Goal: Transaction & Acquisition: Purchase product/service

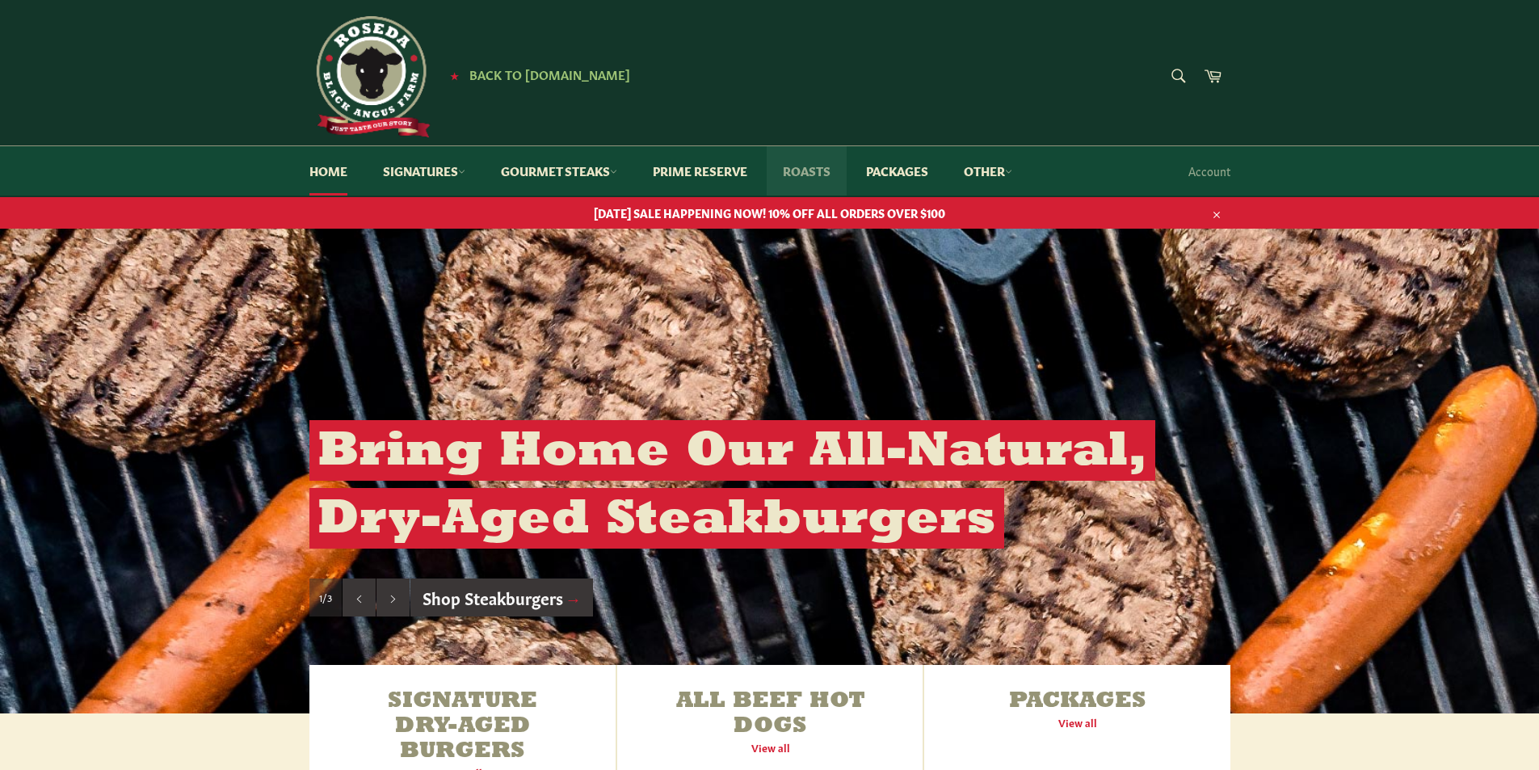
click at [813, 169] on link "Roasts" at bounding box center [806, 170] width 80 height 49
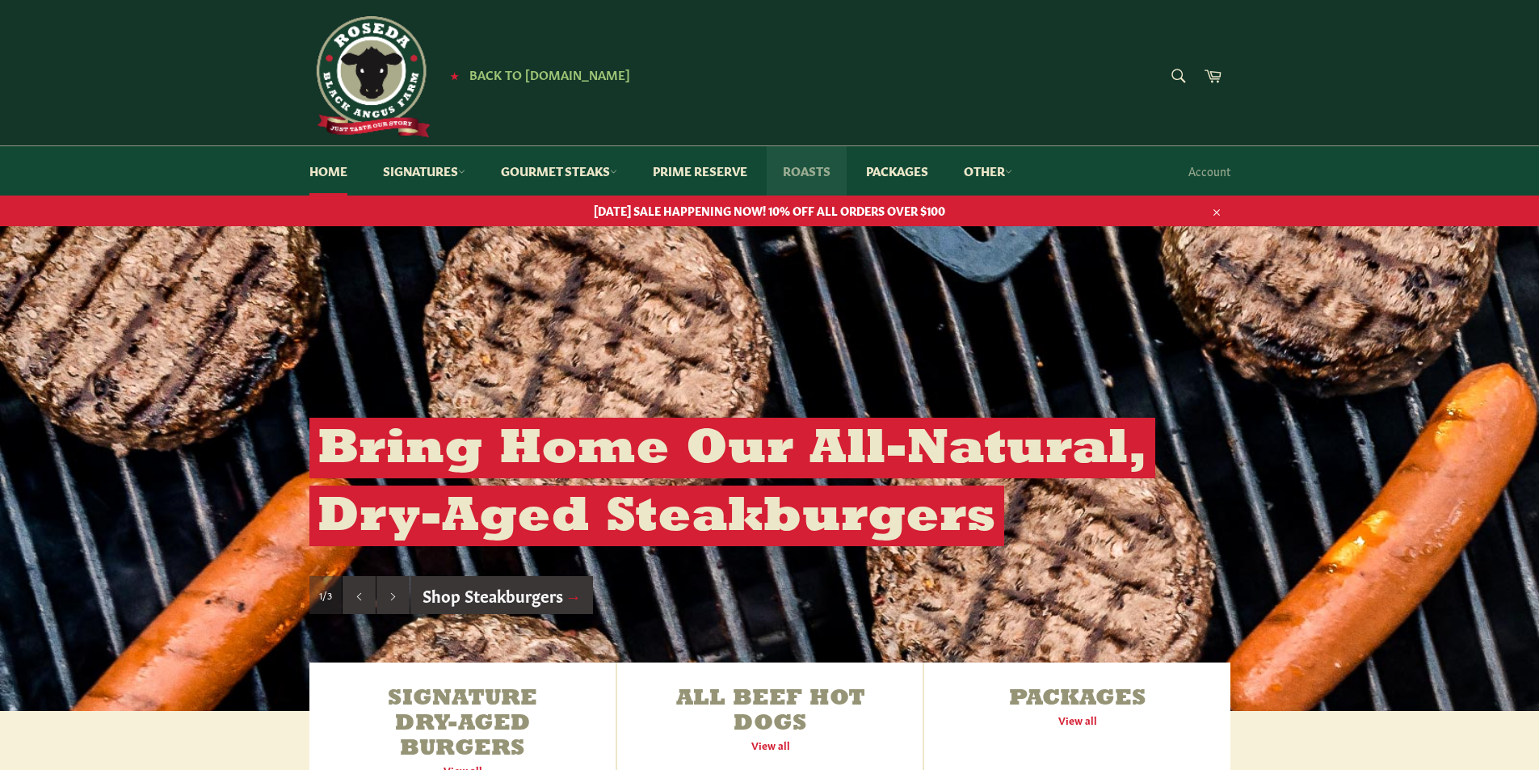
click at [804, 171] on link "Roasts" at bounding box center [806, 170] width 80 height 49
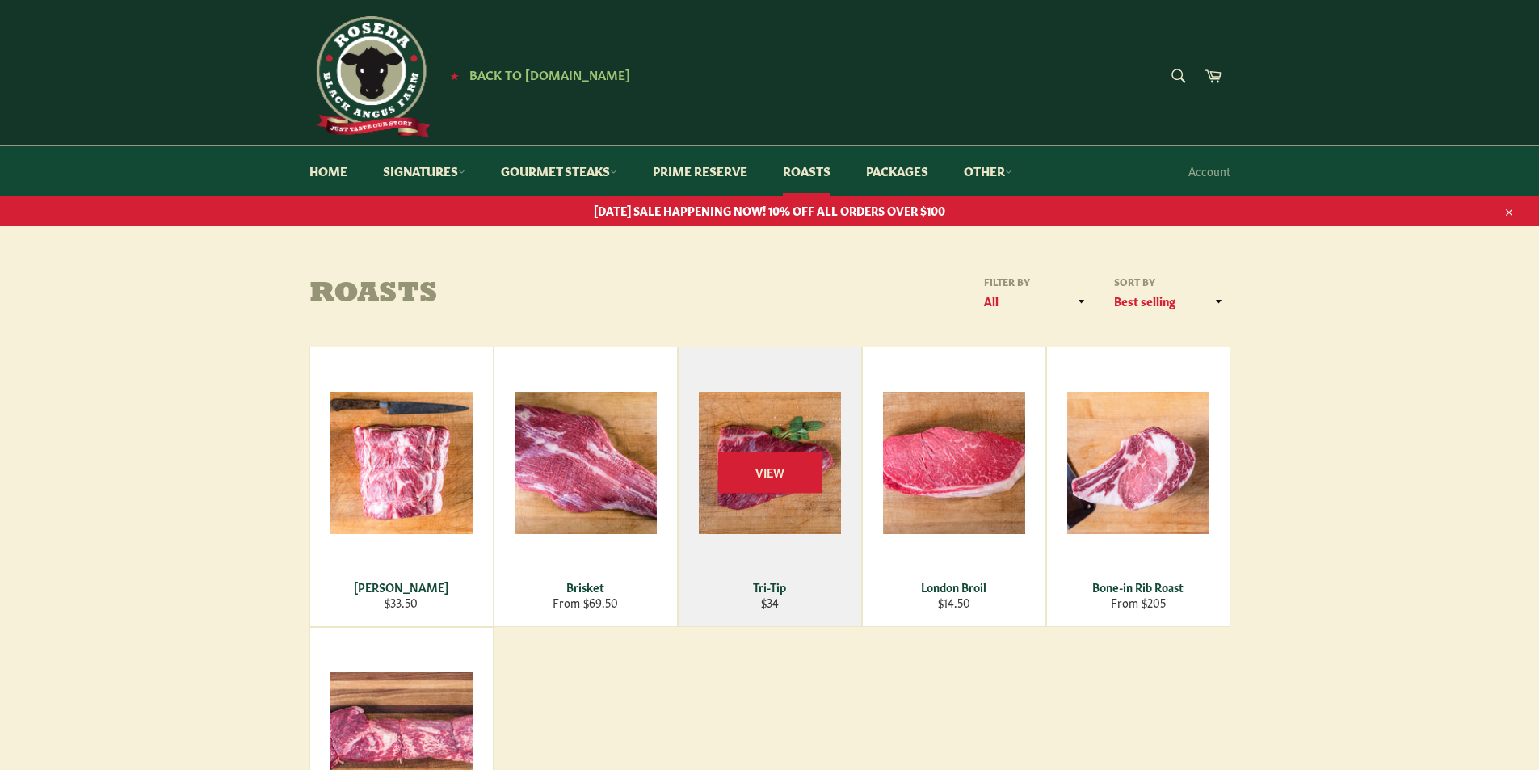
click at [783, 516] on div "View" at bounding box center [769, 486] width 183 height 279
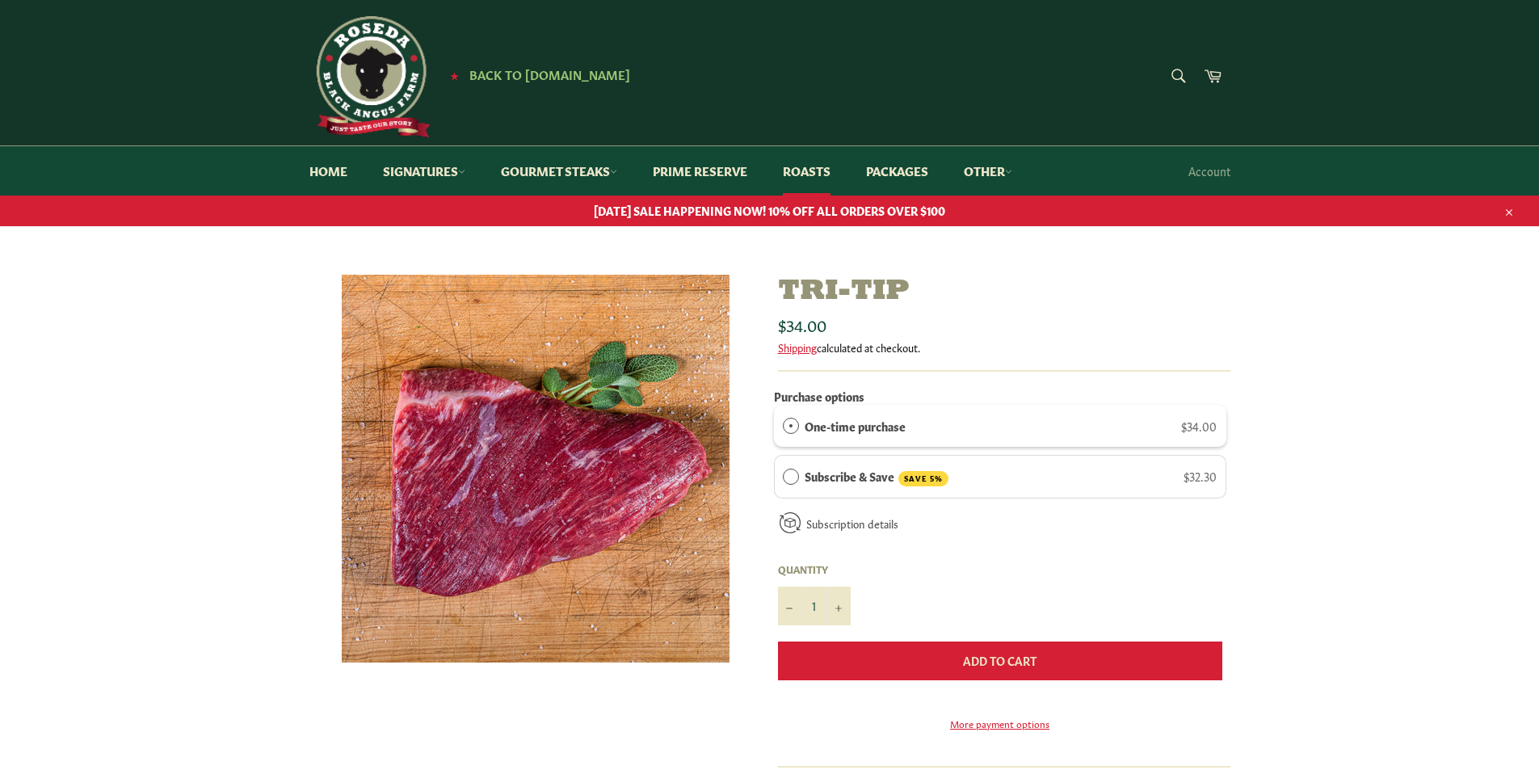
click at [997, 660] on span "Add to Cart" at bounding box center [999, 660] width 73 height 16
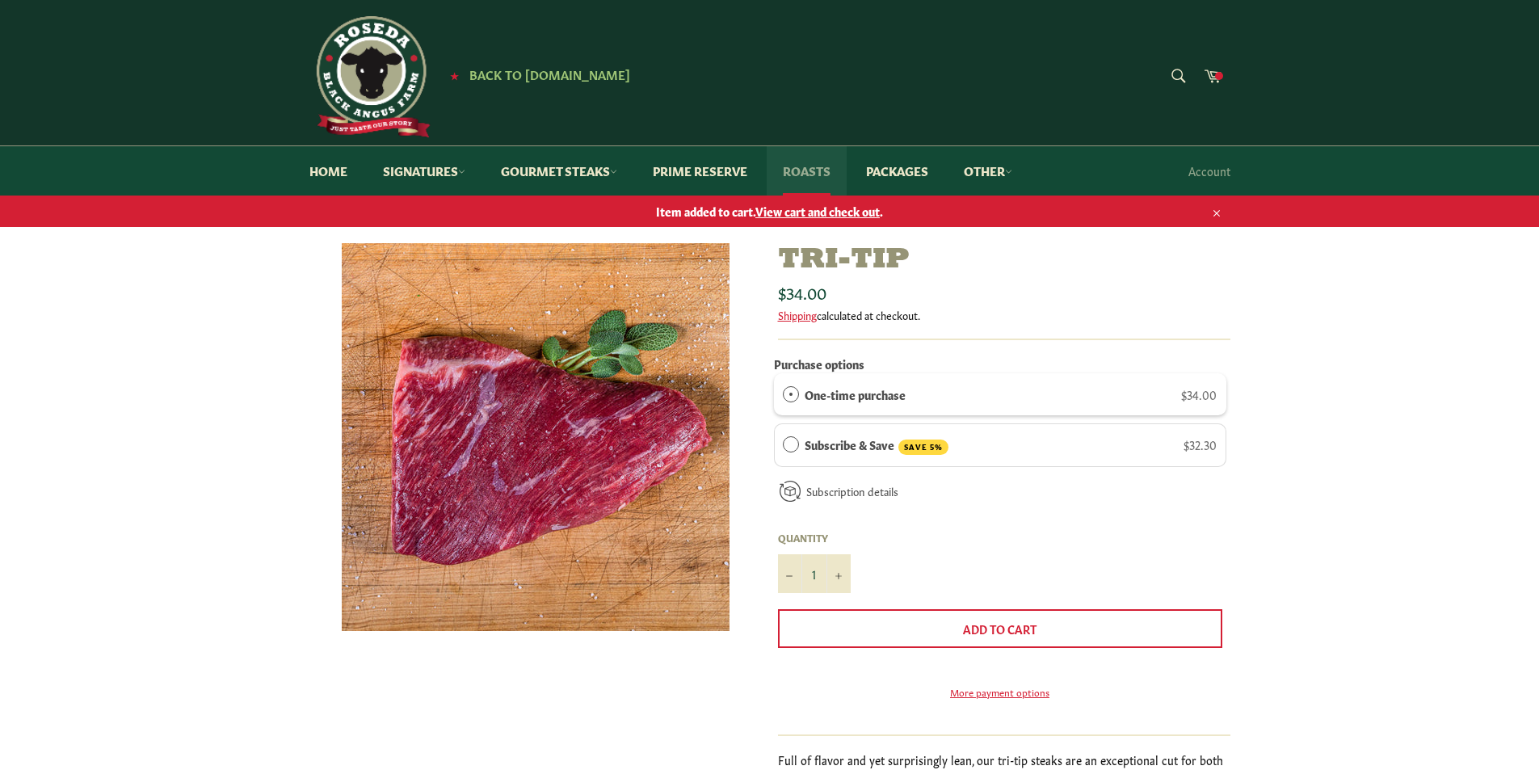
click at [805, 167] on link "Roasts" at bounding box center [806, 170] width 80 height 49
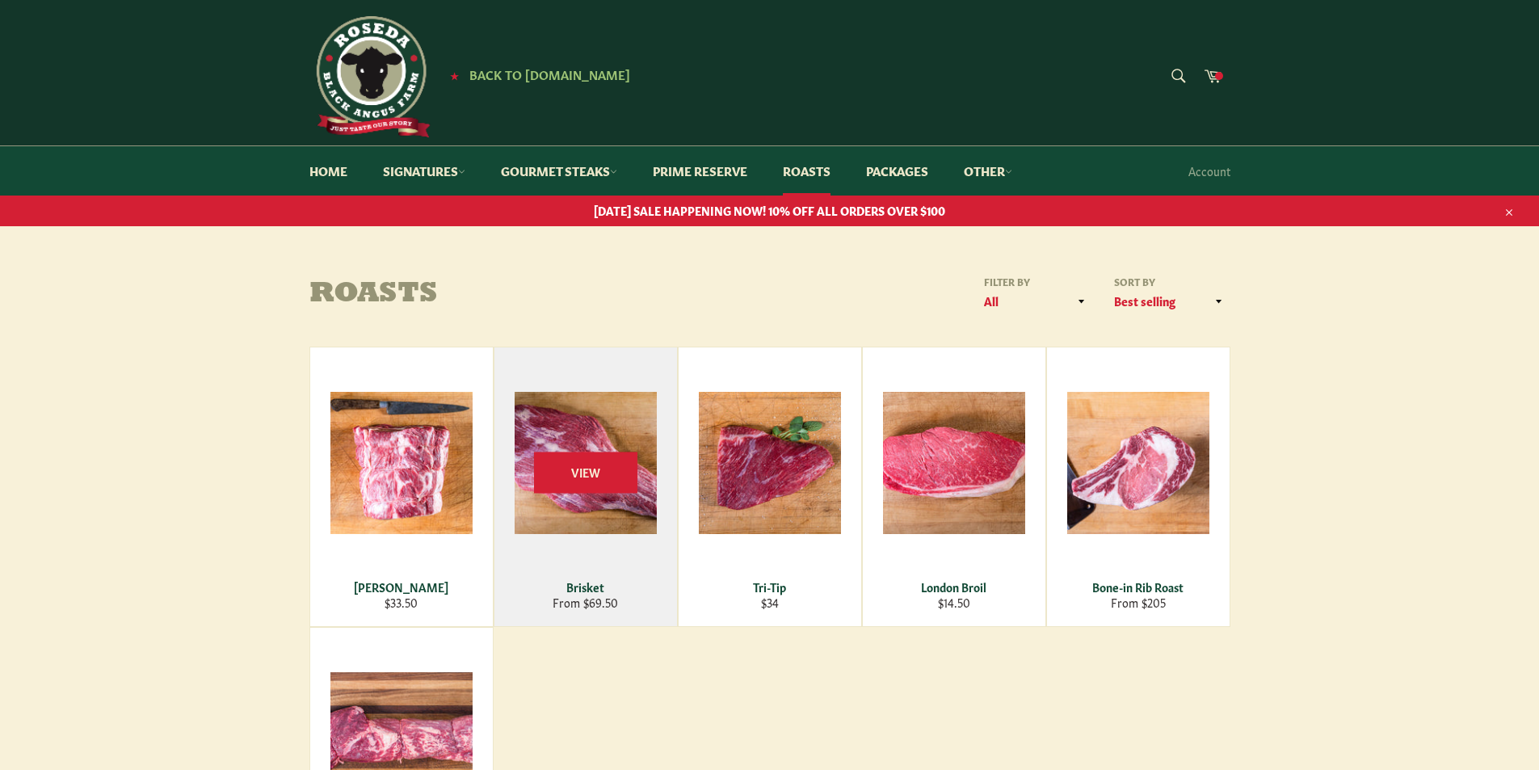
click at [593, 513] on div "View" at bounding box center [585, 486] width 183 height 279
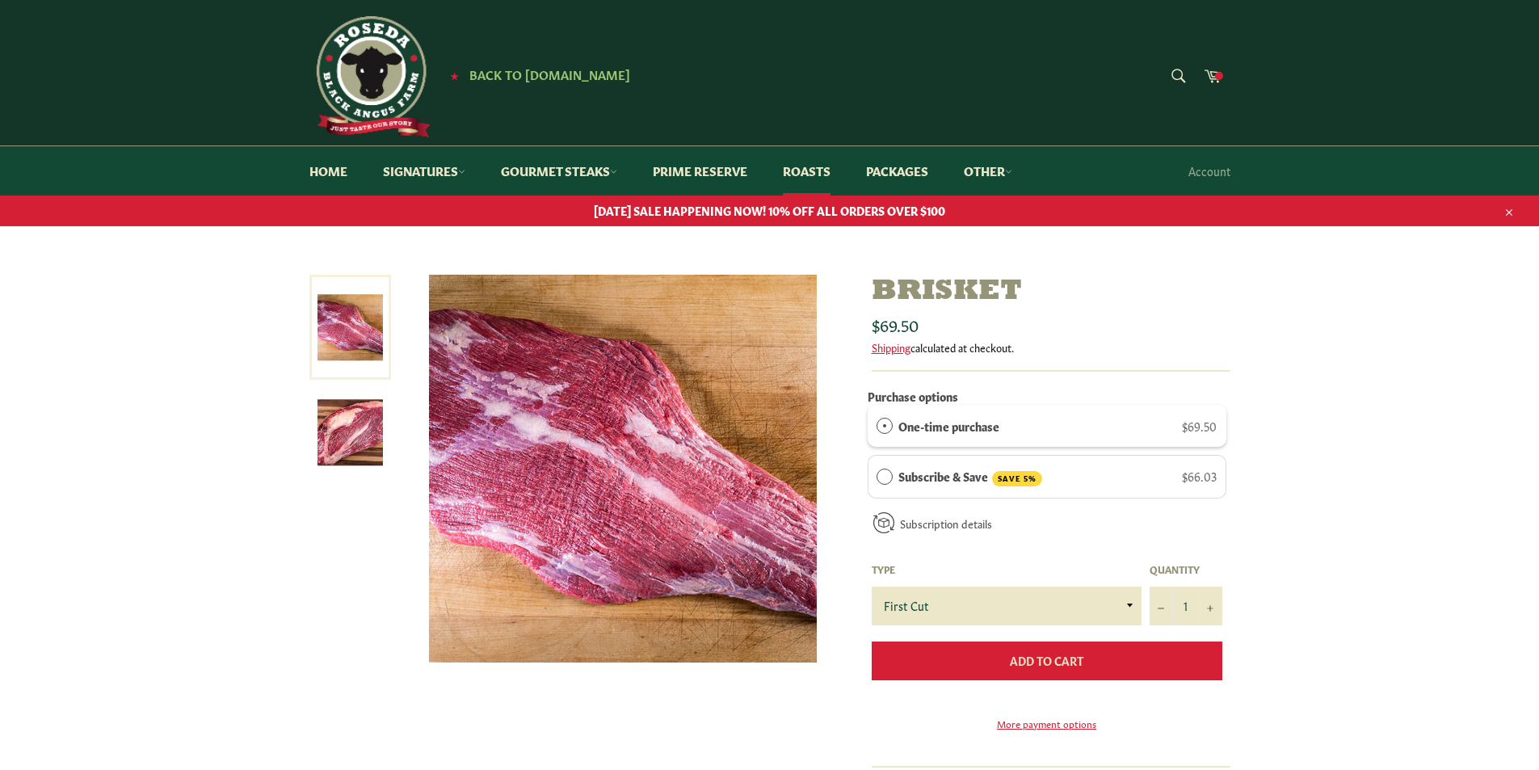
click at [1039, 662] on span "Add to Cart" at bounding box center [1046, 660] width 73 height 16
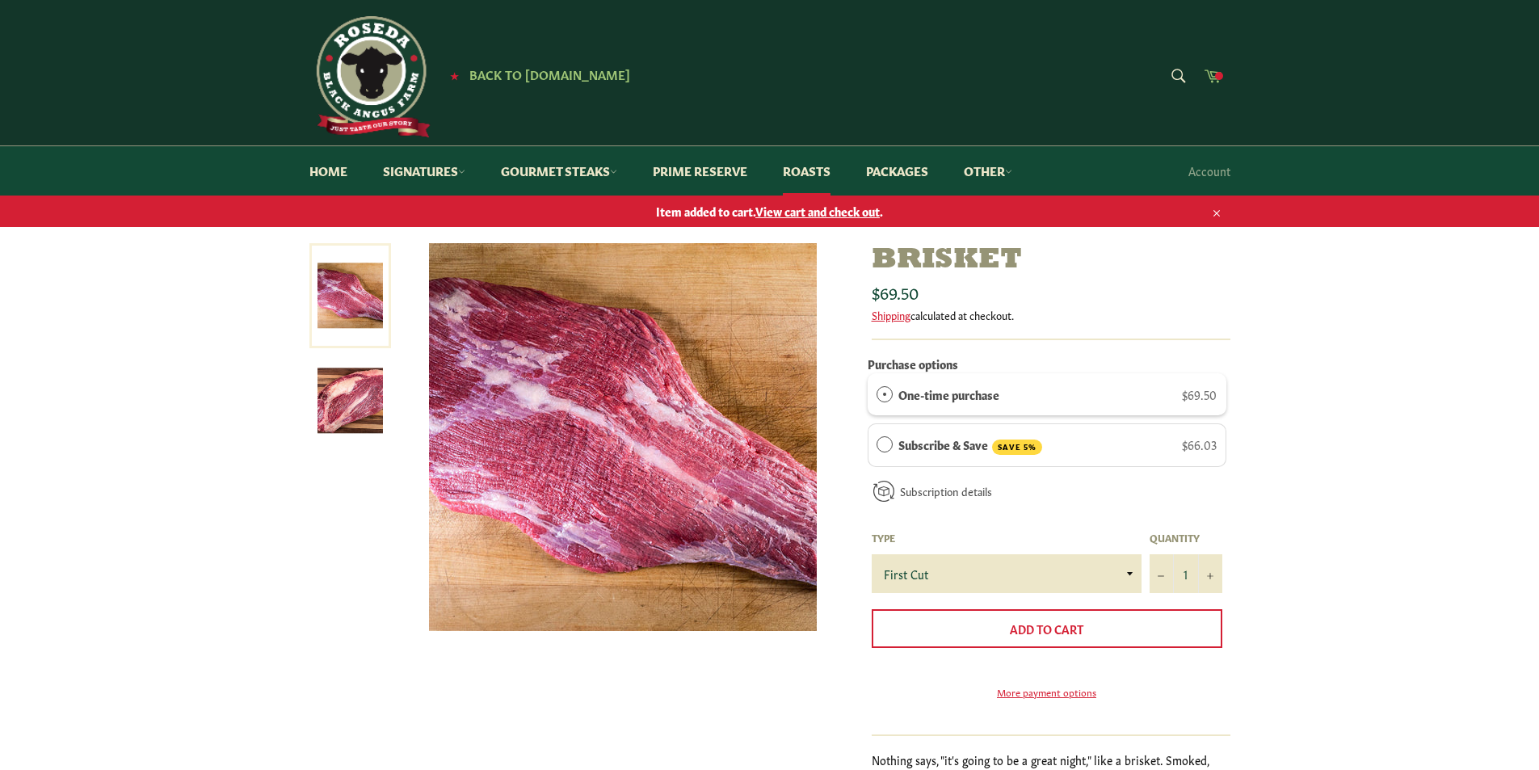
click at [1219, 78] on span at bounding box center [1219, 76] width 8 height 8
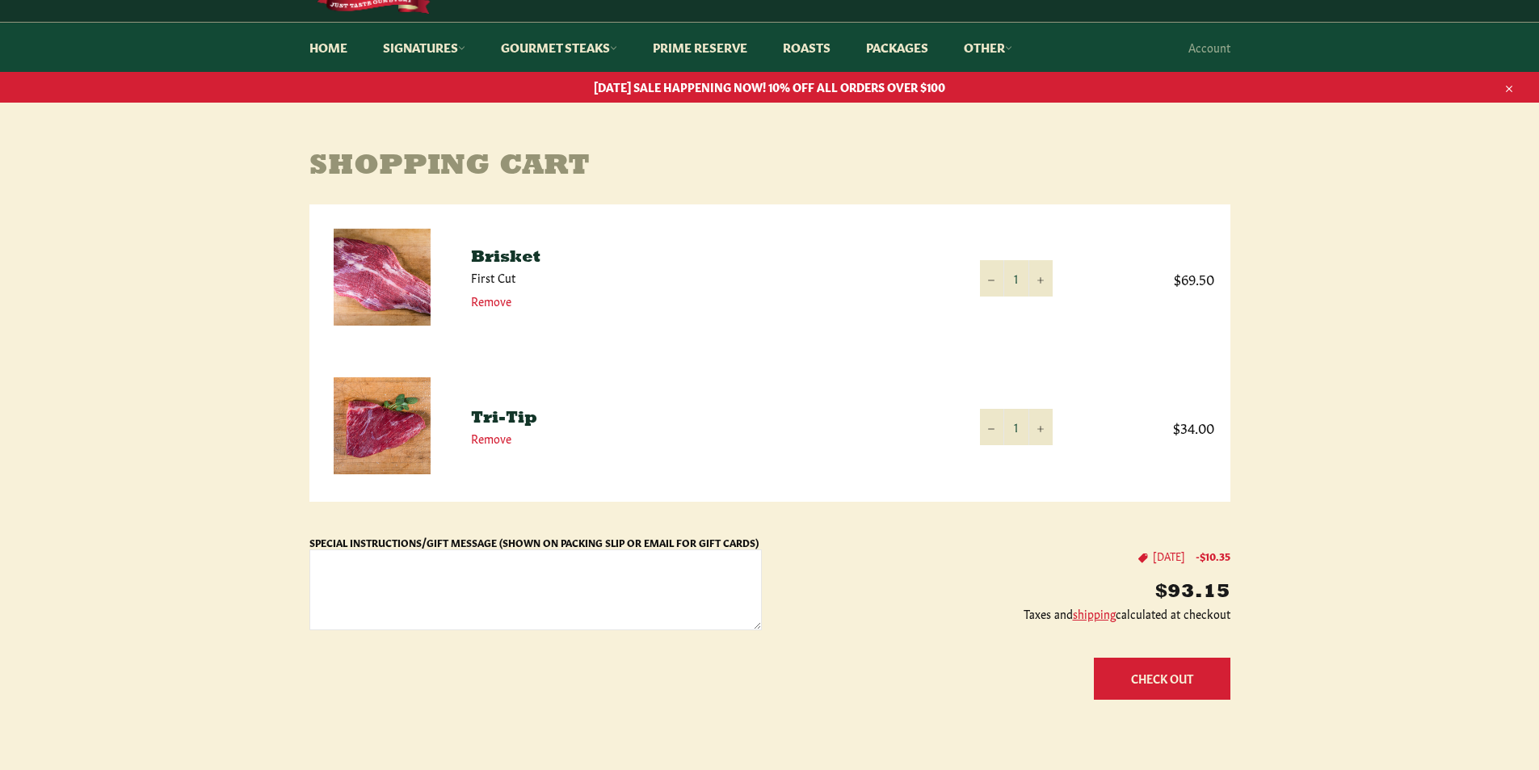
scroll to position [162, 0]
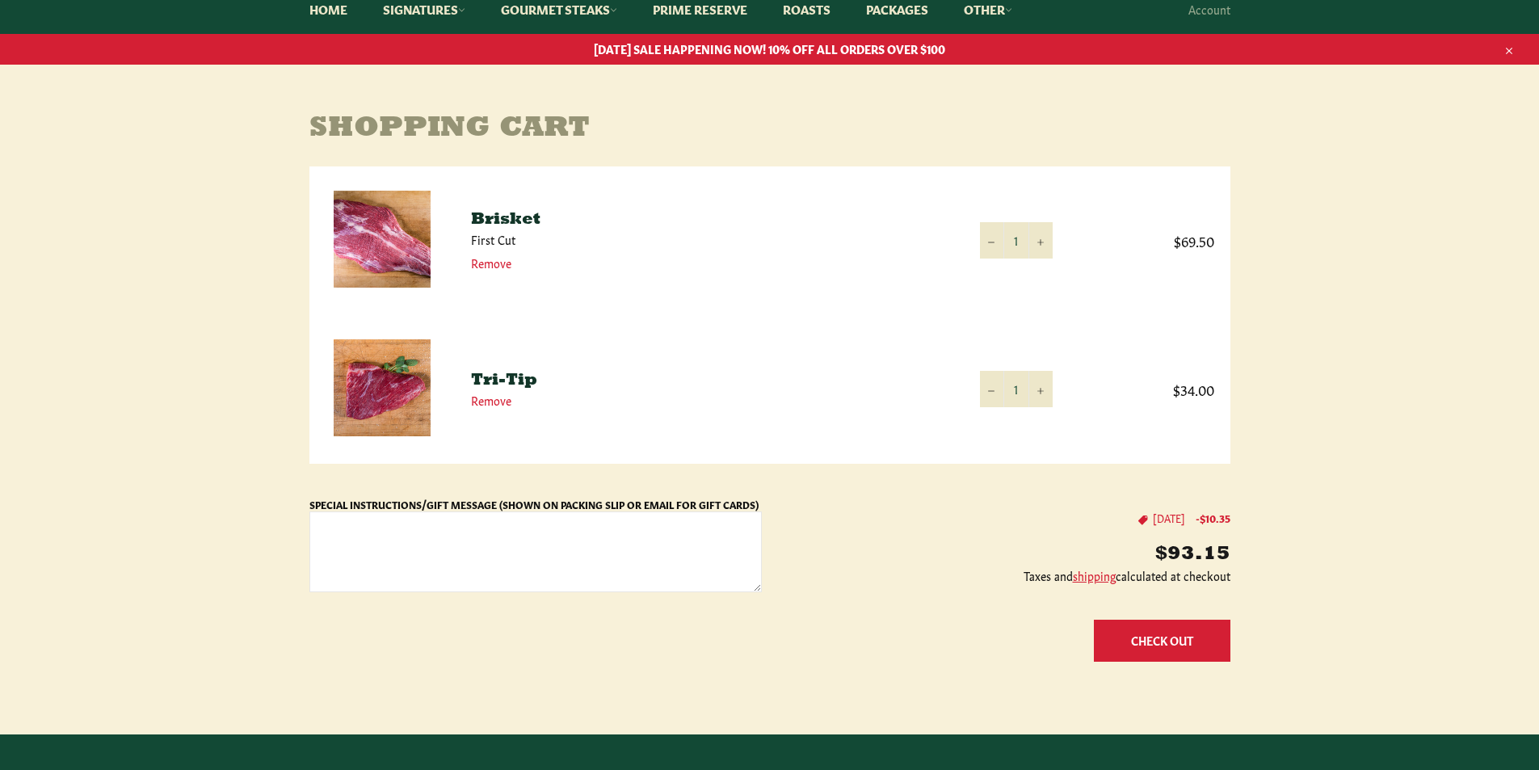
click at [1186, 636] on button "Check Out" at bounding box center [1162, 639] width 136 height 41
